Goal: Information Seeking & Learning: Learn about a topic

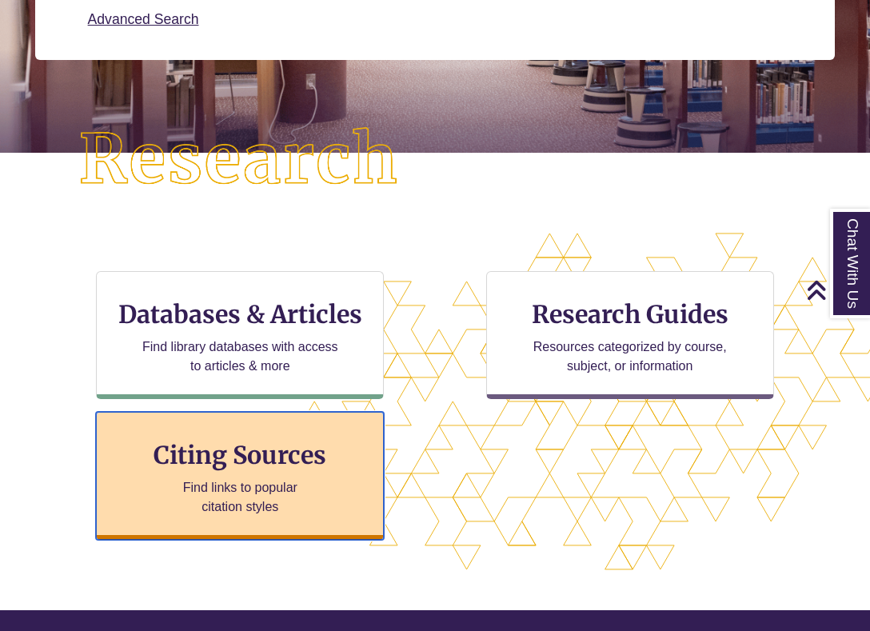
click at [289, 473] on div "Citing Sources Find links to popular citation styles" at bounding box center [240, 476] width 288 height 128
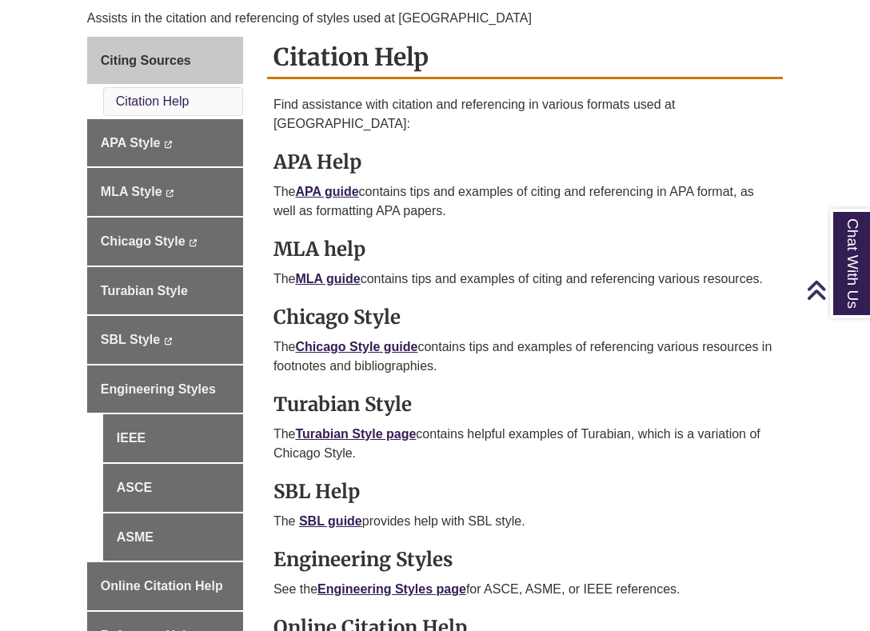
scroll to position [455, 0]
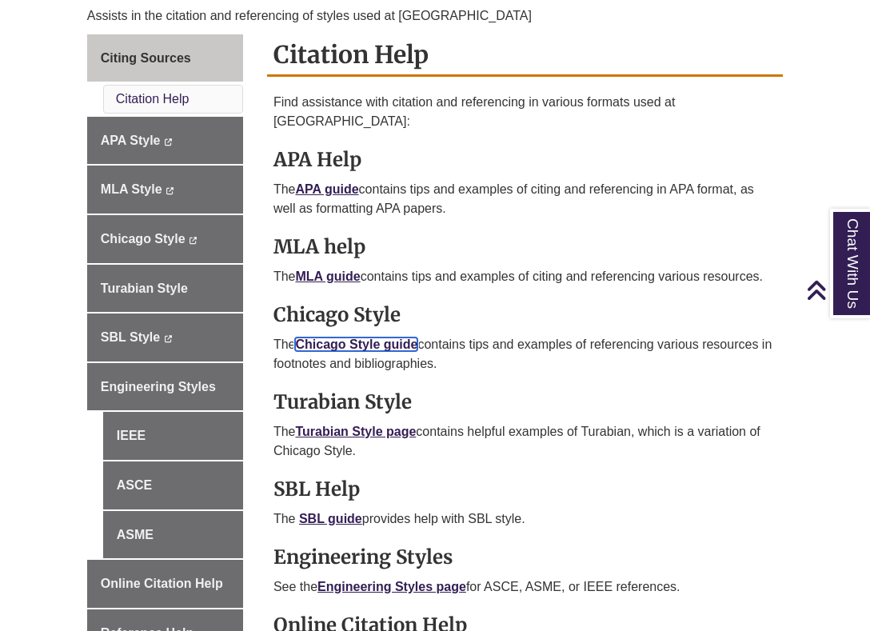
click at [339, 337] on link "Chicago Style guide" at bounding box center [356, 344] width 122 height 14
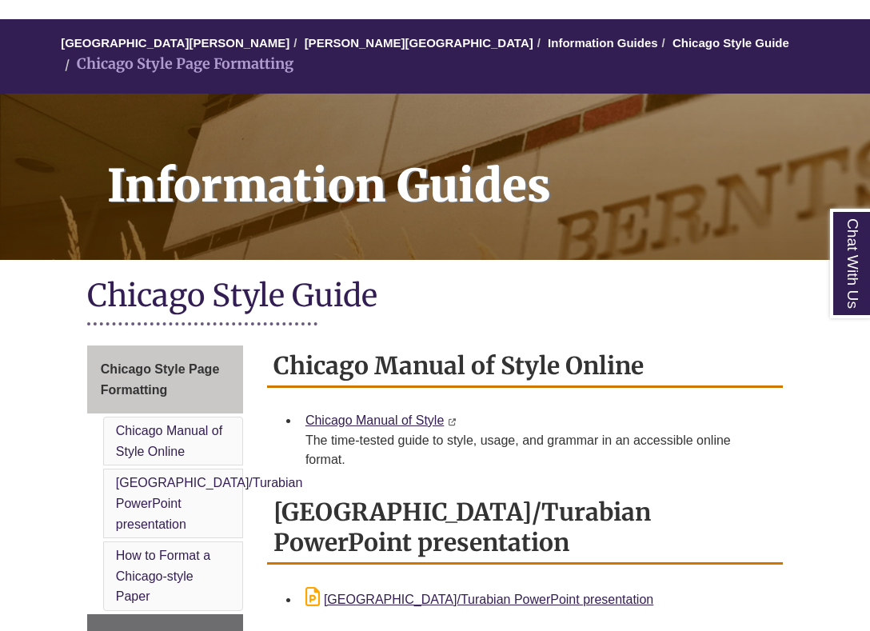
scroll to position [133, 0]
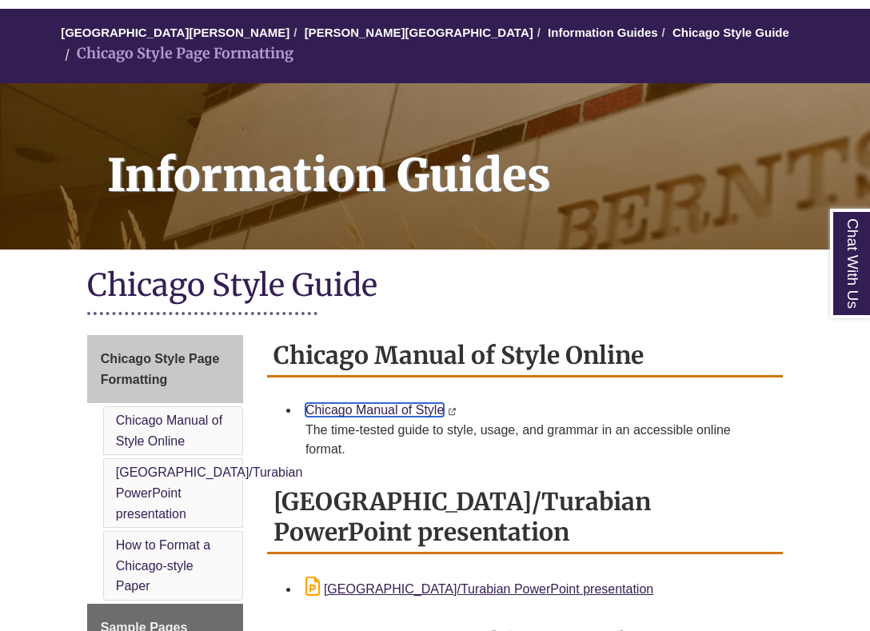
click at [355, 403] on link "Chicago Manual of Style" at bounding box center [374, 410] width 138 height 14
